Goal: Task Accomplishment & Management: Manage account settings

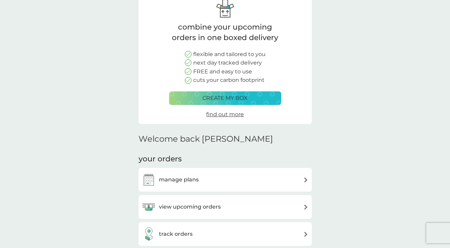
scroll to position [38, 0]
click at [224, 175] on div "manage plans" at bounding box center [225, 179] width 166 height 14
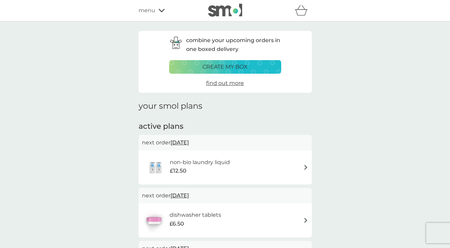
click at [209, 166] on h6 "non-bio laundry liquid" at bounding box center [200, 162] width 60 height 9
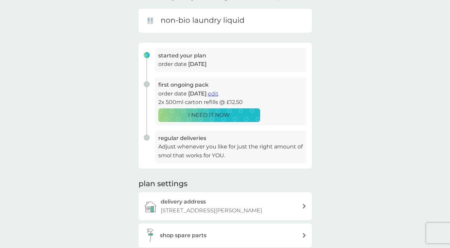
scroll to position [5, 0]
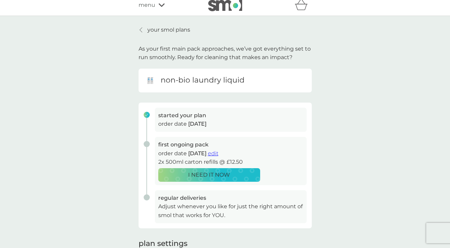
click at [218, 153] on span "edit" at bounding box center [213, 153] width 11 height 6
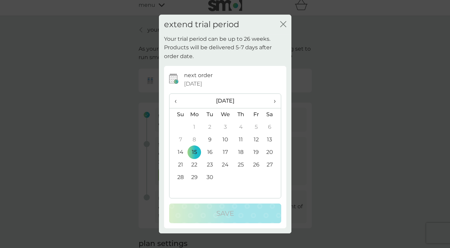
click at [274, 100] on span "›" at bounding box center [271, 101] width 7 height 14
click at [193, 143] on td "6" at bounding box center [195, 139] width 16 height 13
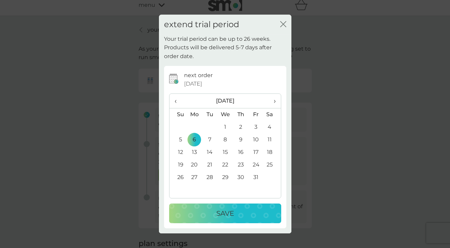
click at [217, 212] on p "Save" at bounding box center [225, 213] width 18 height 11
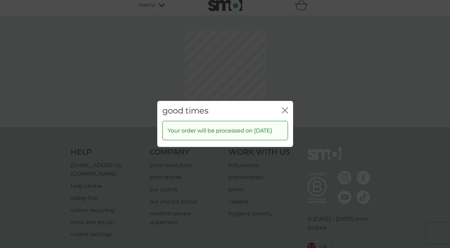
click at [283, 77] on div "good times close Your order will be processed on 6 Oct 2025" at bounding box center [225, 124] width 450 height 248
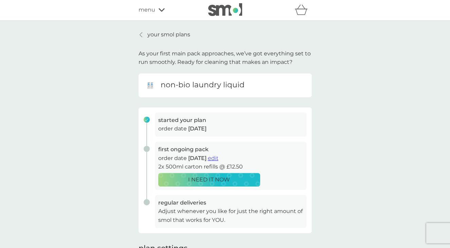
scroll to position [0, 0]
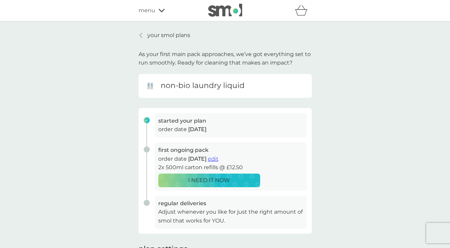
click at [167, 36] on p "your smol plans" at bounding box center [168, 35] width 43 height 9
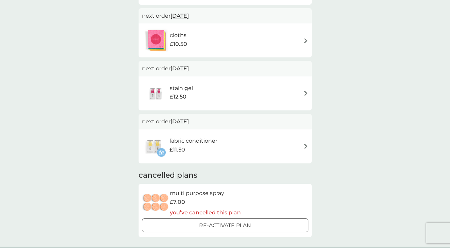
scroll to position [337, 0]
